Goal: Information Seeking & Learning: Find specific page/section

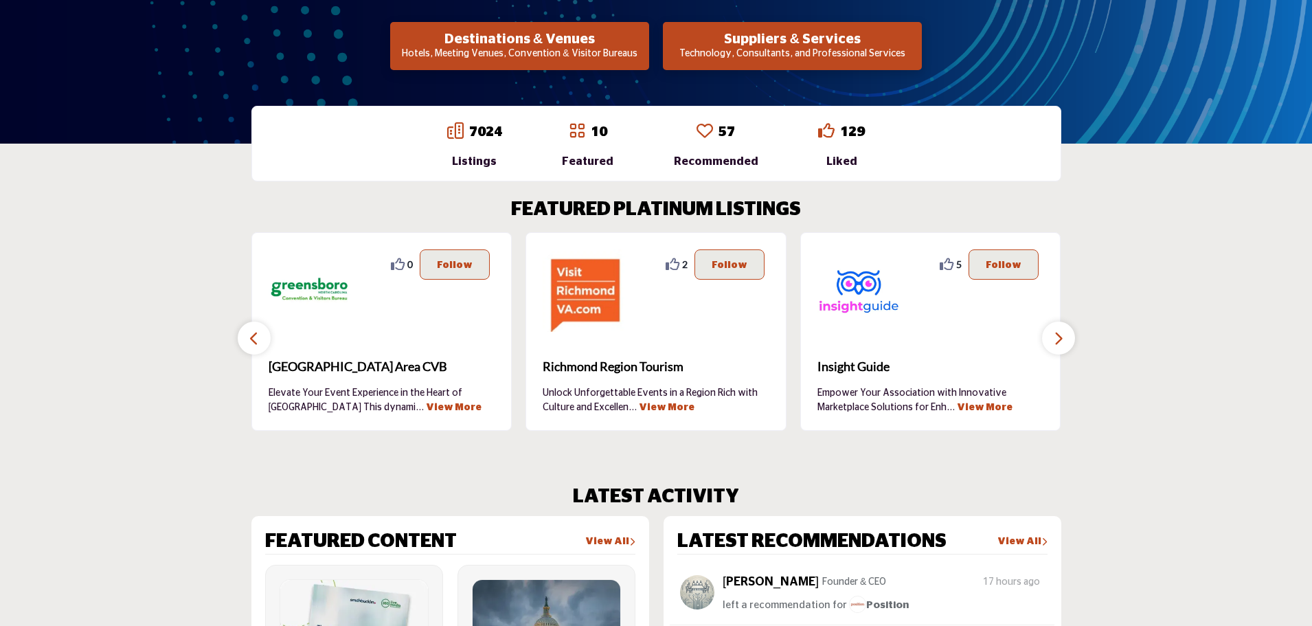
scroll to position [412, 0]
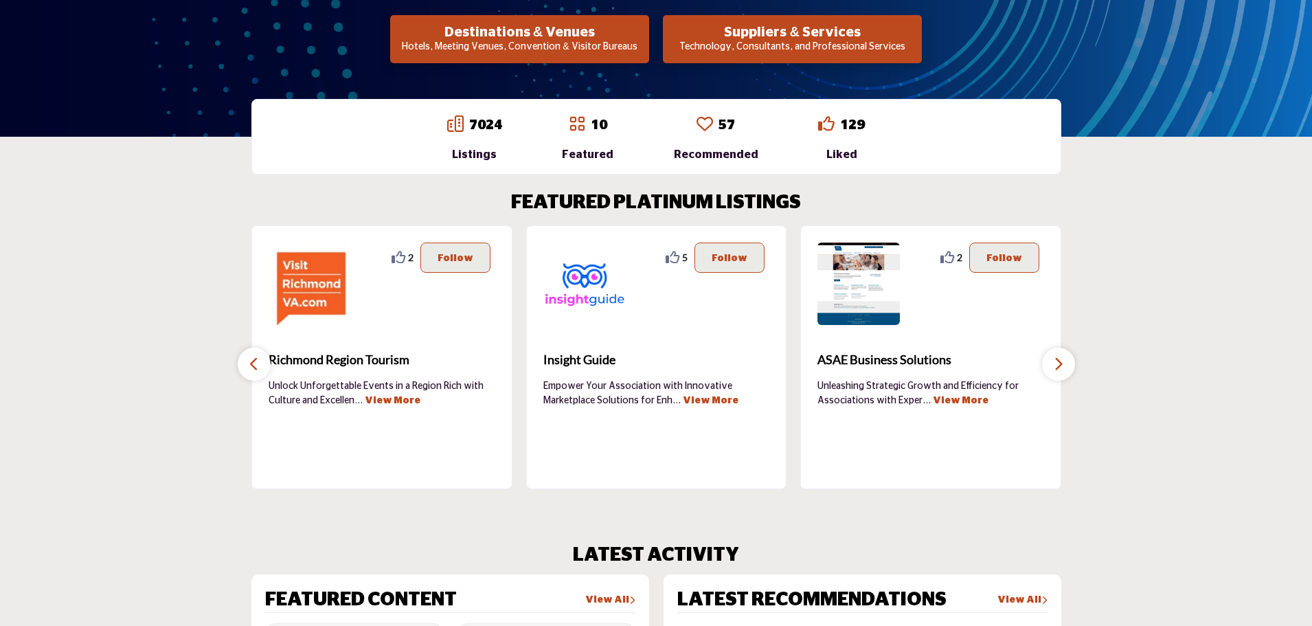
click at [246, 359] on button "button" at bounding box center [254, 364] width 33 height 33
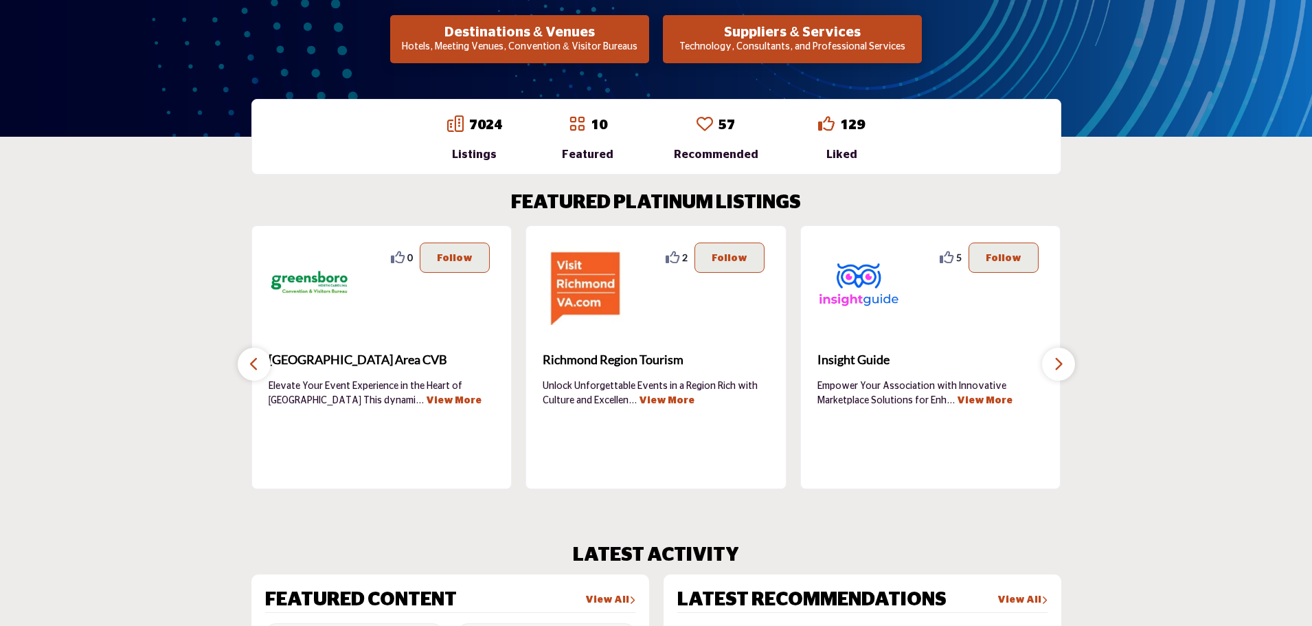
click at [246, 359] on button "button" at bounding box center [254, 364] width 33 height 33
click at [1054, 362] on icon "button" at bounding box center [1058, 363] width 11 height 17
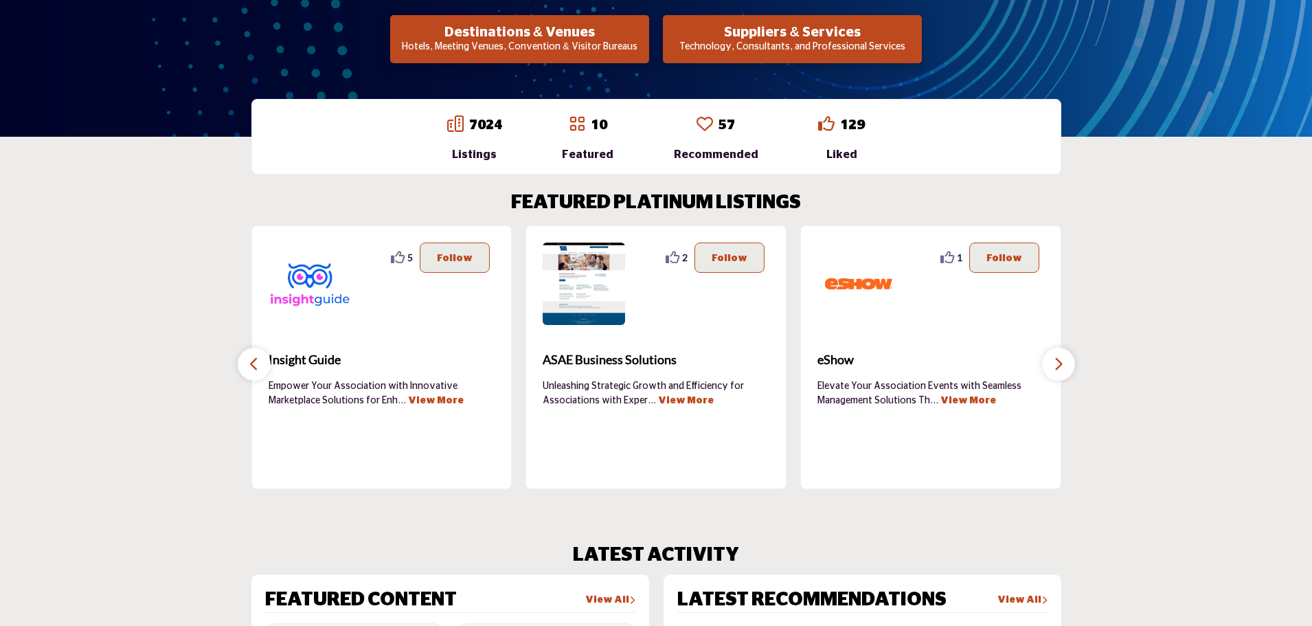
click at [1054, 362] on icon "button" at bounding box center [1058, 363] width 11 height 17
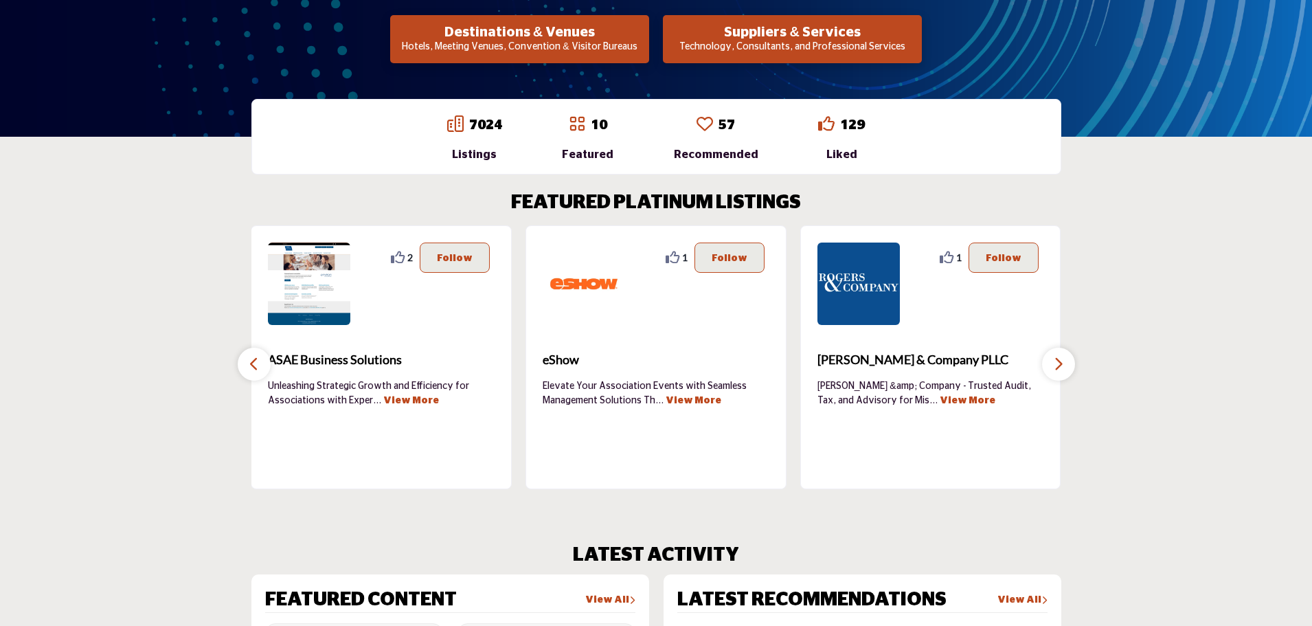
click at [1054, 362] on icon "button" at bounding box center [1058, 363] width 11 height 17
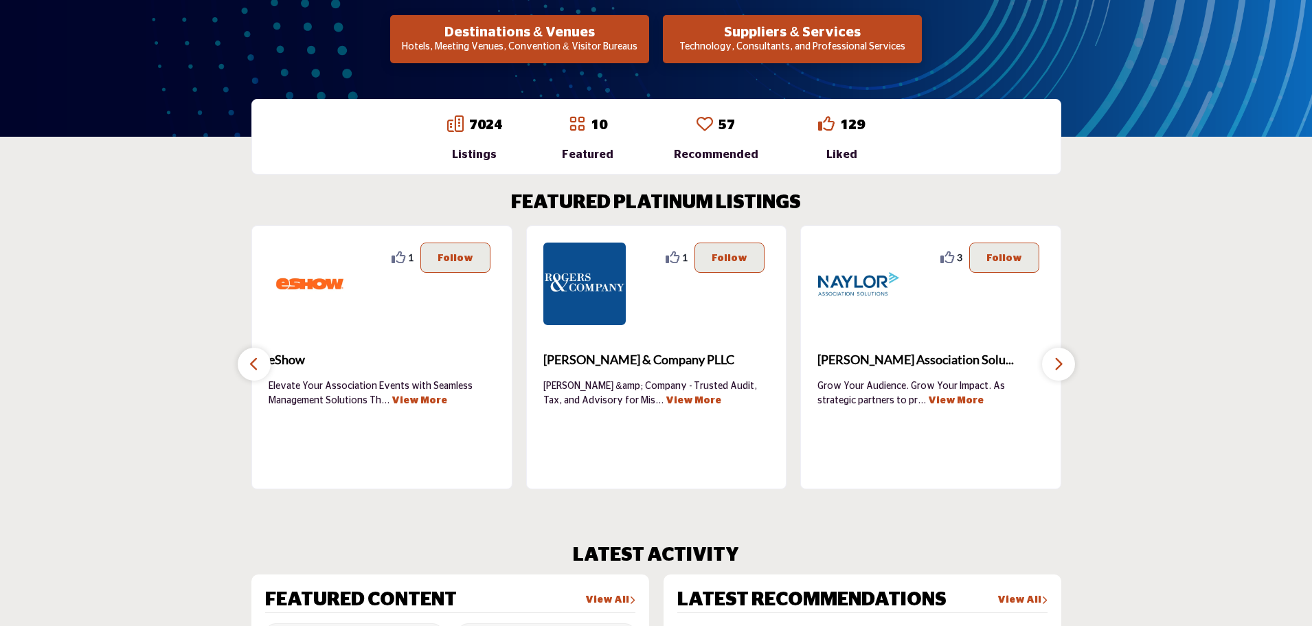
click at [1054, 362] on icon "button" at bounding box center [1058, 363] width 11 height 17
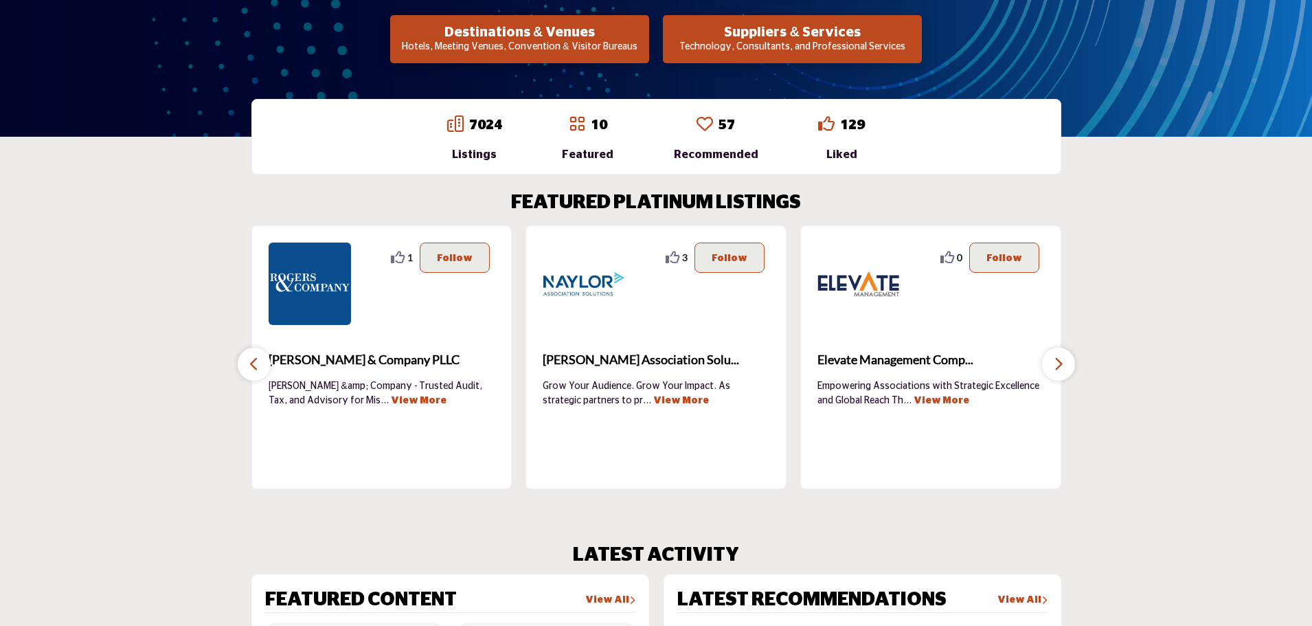
click at [1054, 362] on icon "button" at bounding box center [1058, 363] width 11 height 17
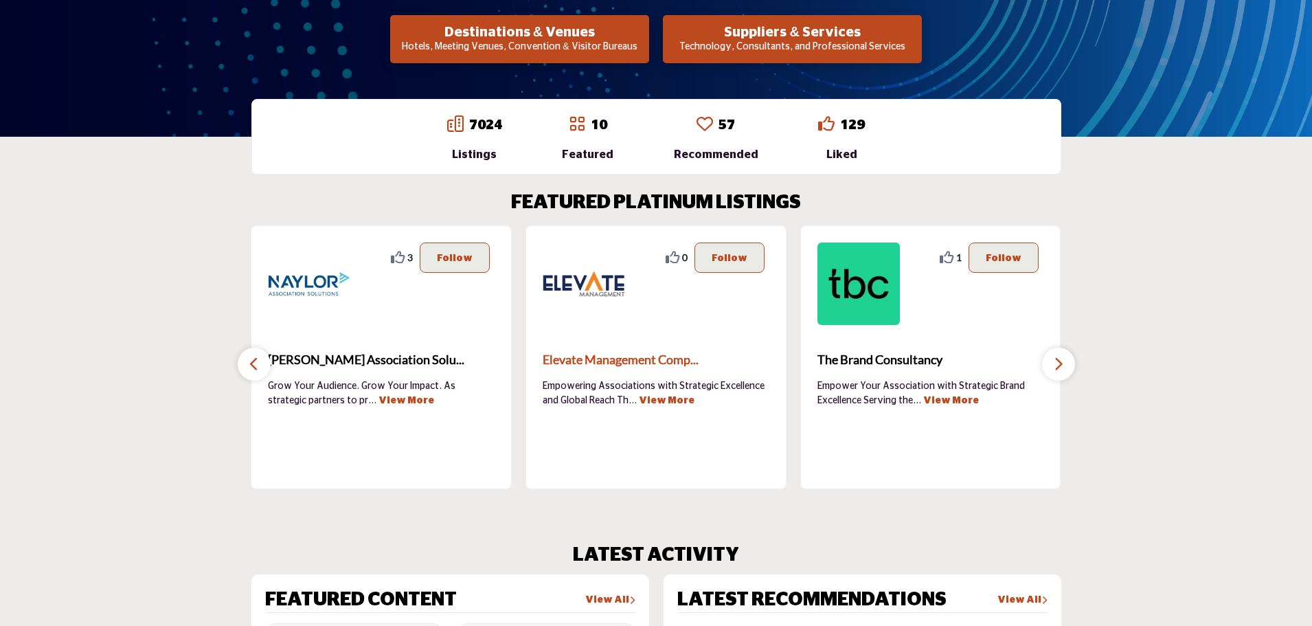
click at [630, 358] on span "Elevate Management Comp..." at bounding box center [656, 359] width 227 height 19
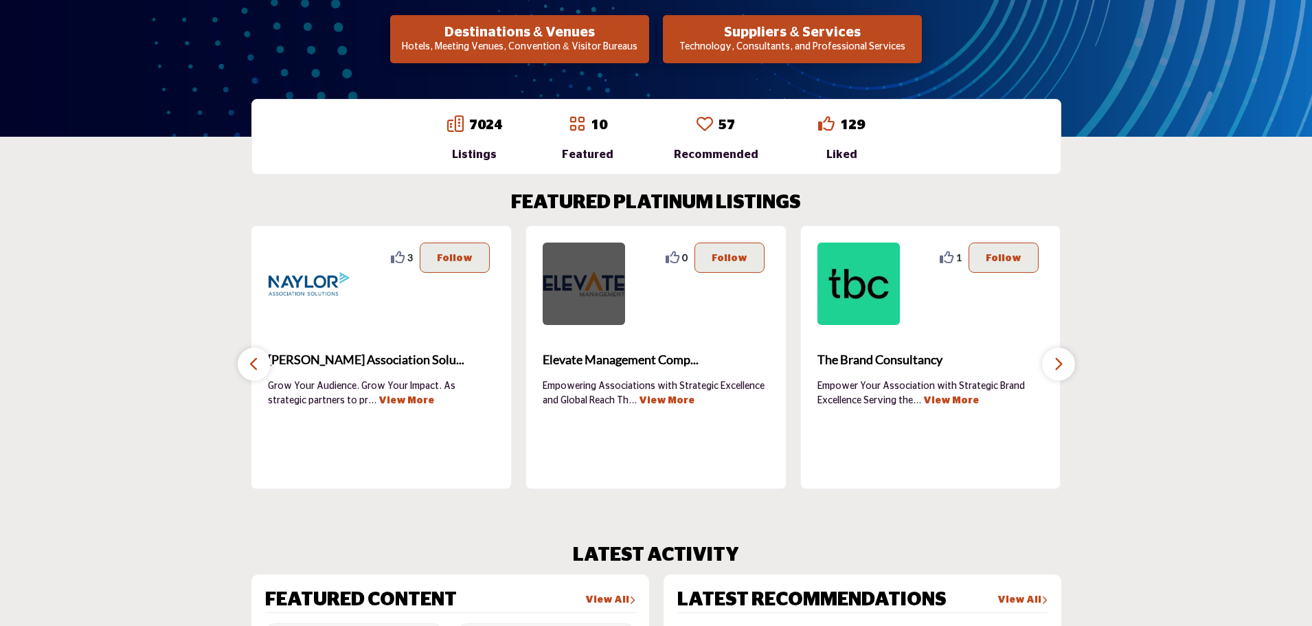
click at [590, 271] on img at bounding box center [584, 283] width 82 height 82
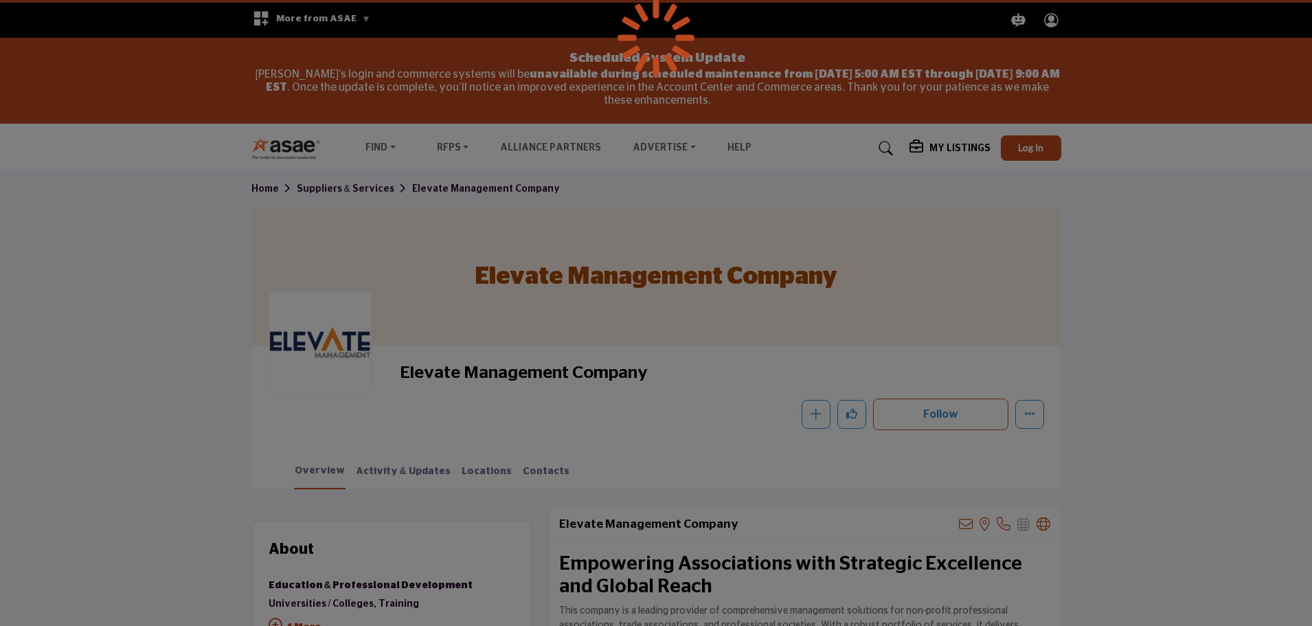
scroll to position [274, 0]
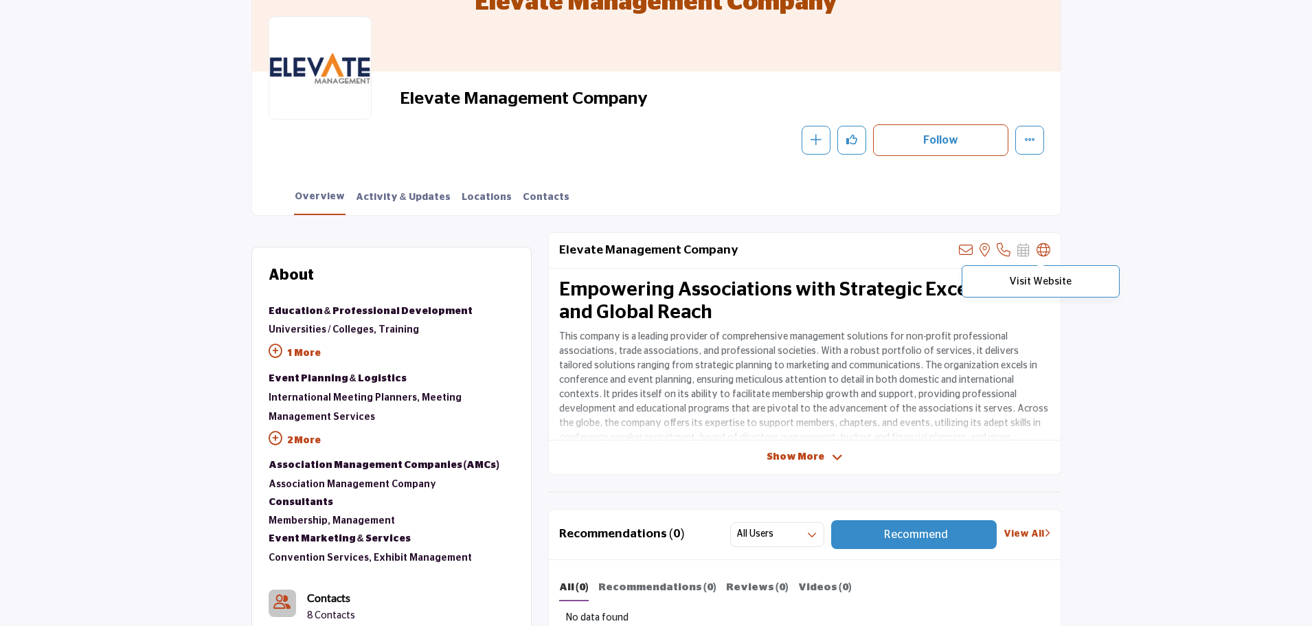
click at [1041, 253] on icon at bounding box center [1044, 250] width 14 height 14
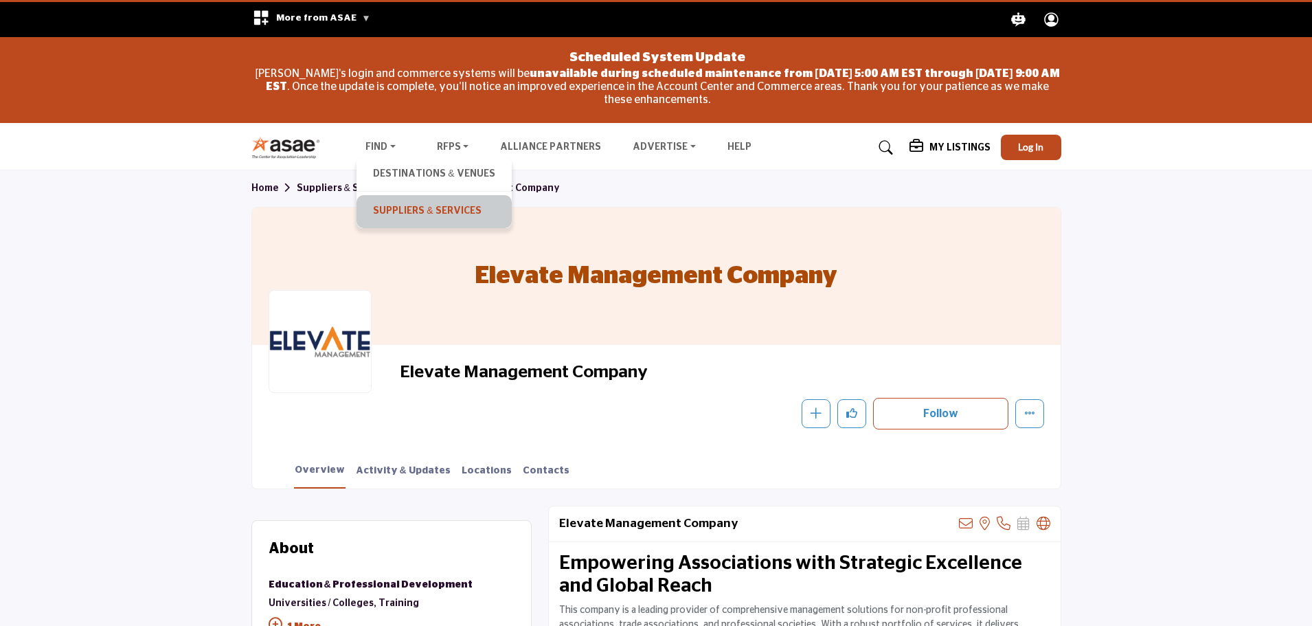
scroll to position [0, 0]
click at [411, 210] on link "Suppliers & Services" at bounding box center [433, 212] width 141 height 19
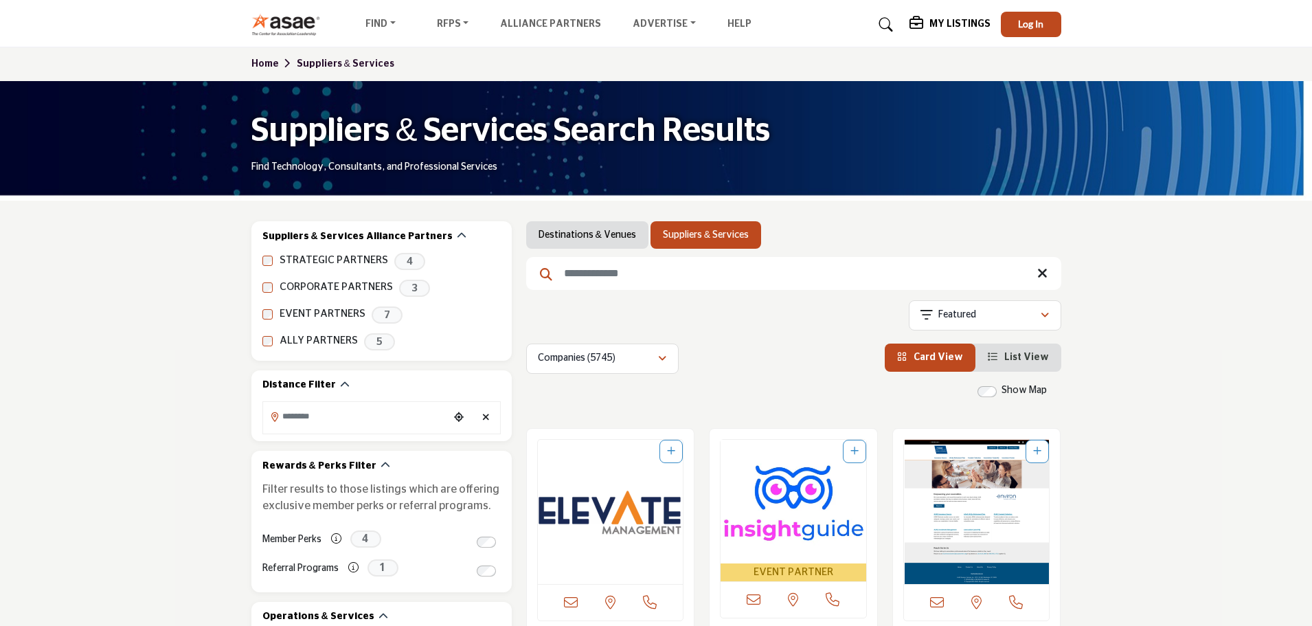
click at [584, 153] on h1 "Suppliers & Services Search Results" at bounding box center [510, 131] width 519 height 43
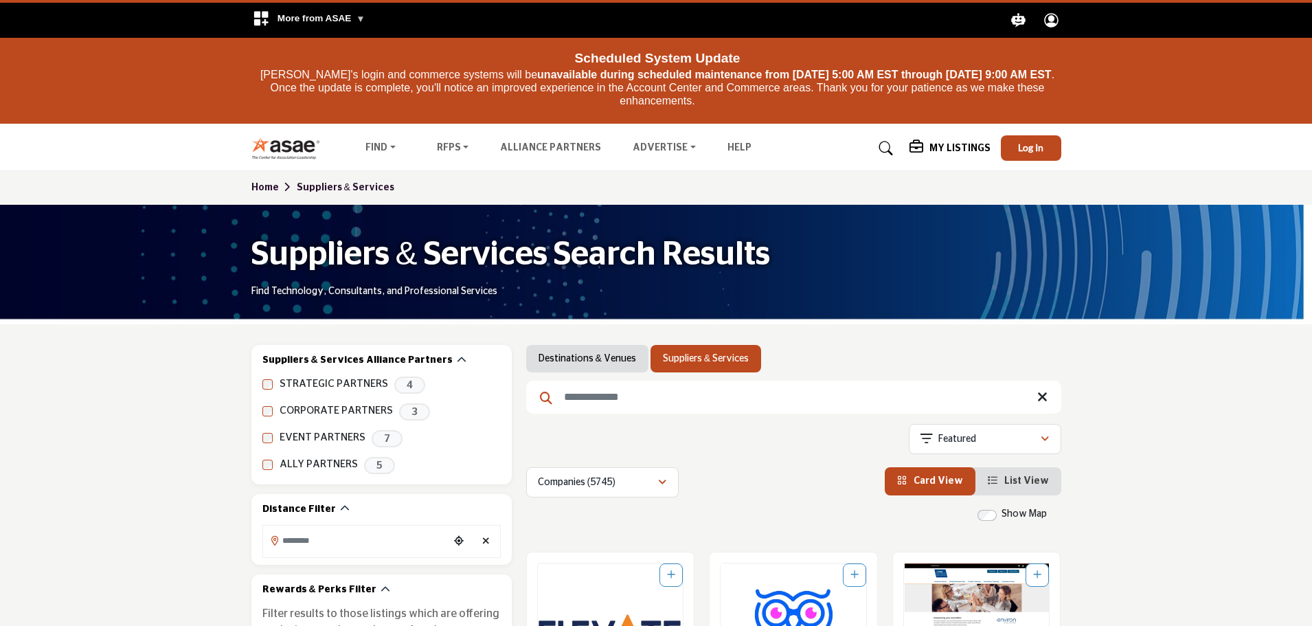
click at [580, 398] on input "Search Keyword" at bounding box center [793, 397] width 535 height 33
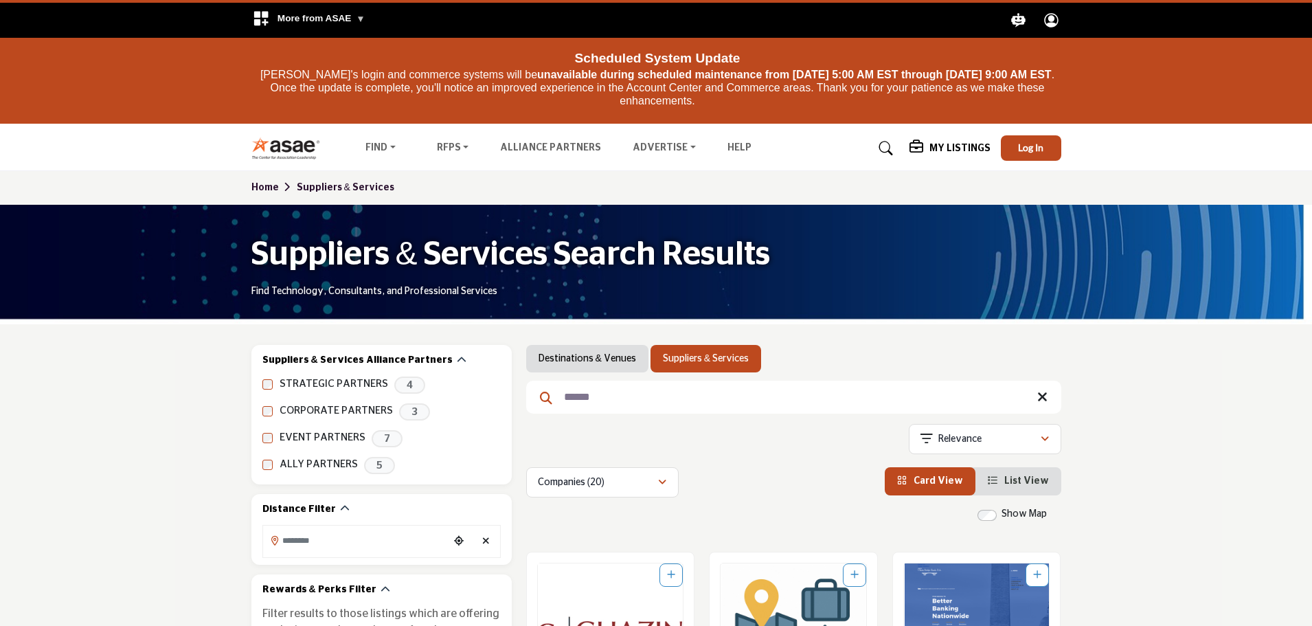
scroll to position [206, 0]
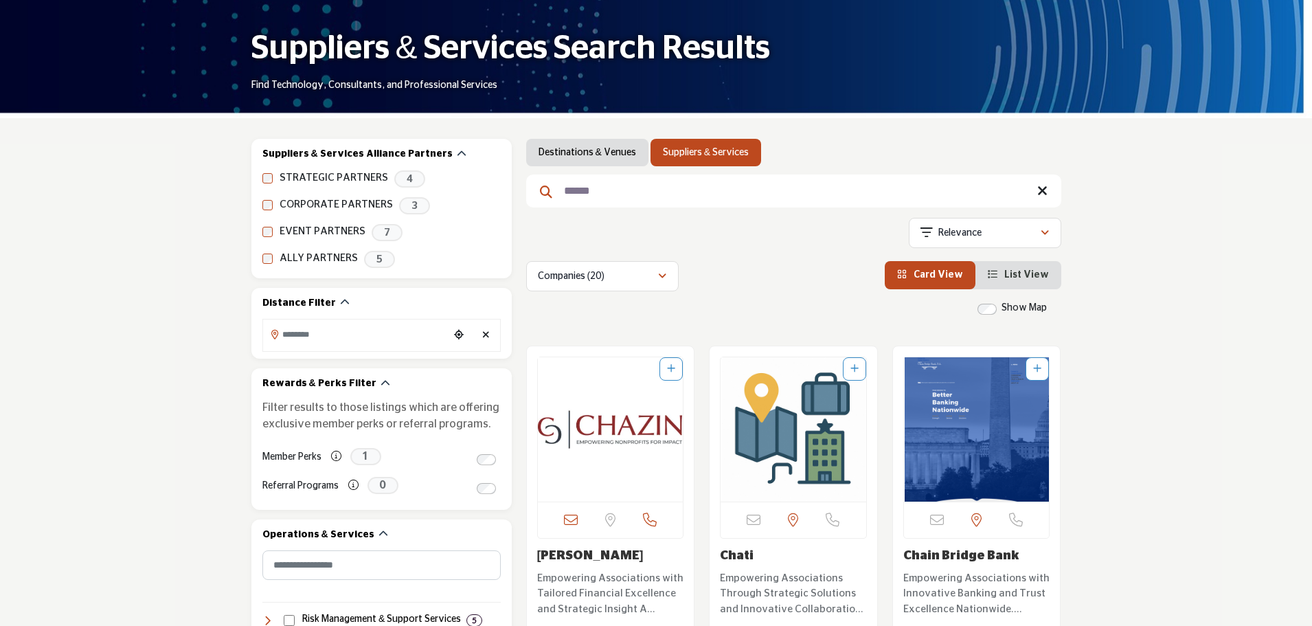
type input "******"
click at [620, 478] on img "Open Listing in new tab" at bounding box center [611, 429] width 146 height 144
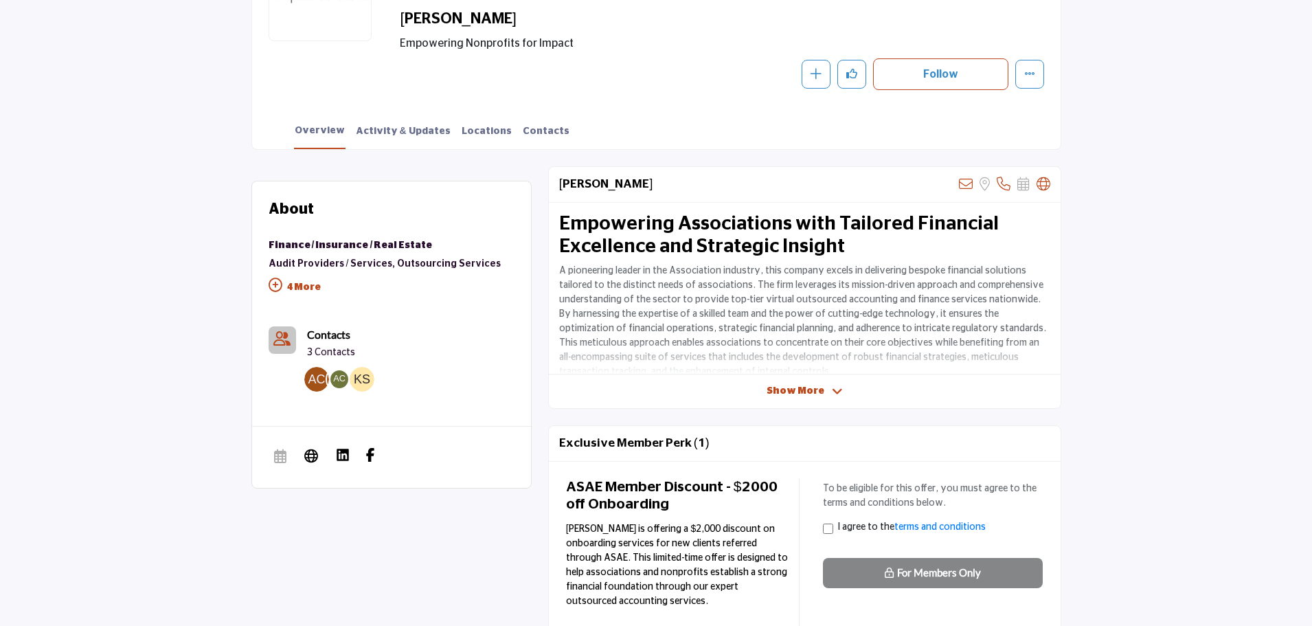
scroll to position [137, 0]
